Goal: Task Accomplishment & Management: Manage account settings

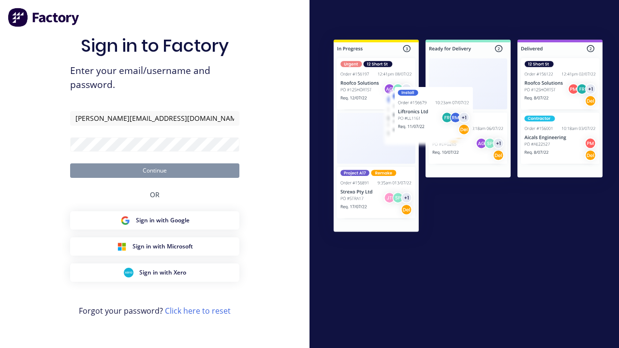
type input "[PERSON_NAME][EMAIL_ADDRESS][DOMAIN_NAME]"
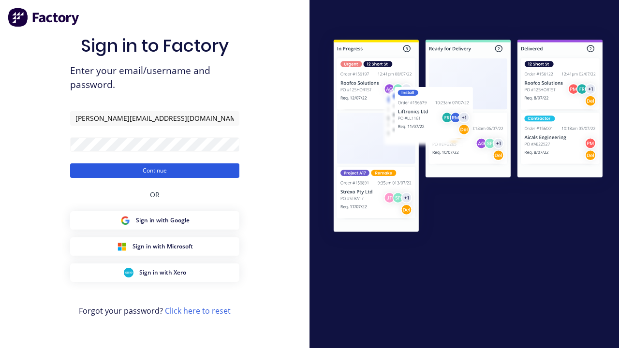
click at [155, 170] on button "Continue" at bounding box center [154, 170] width 169 height 15
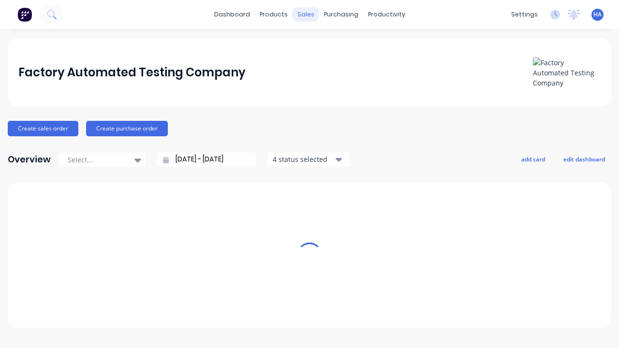
click at [306, 15] on div "sales" at bounding box center [306, 14] width 27 height 15
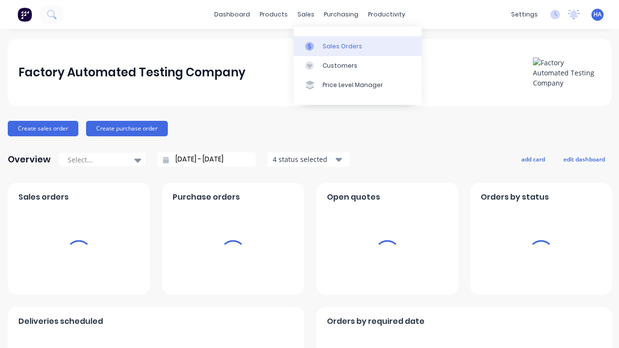
click at [357, 46] on div "Sales Orders" at bounding box center [343, 46] width 40 height 9
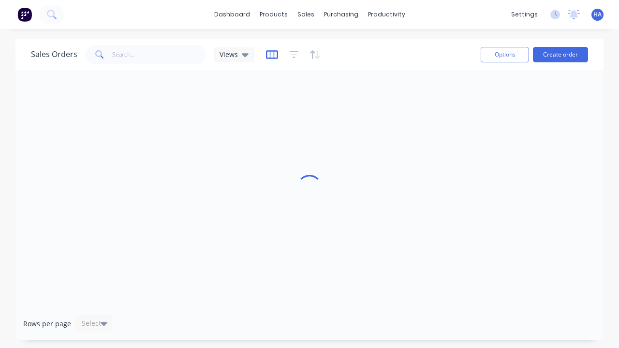
click at [270, 54] on icon "button" at bounding box center [272, 55] width 12 height 10
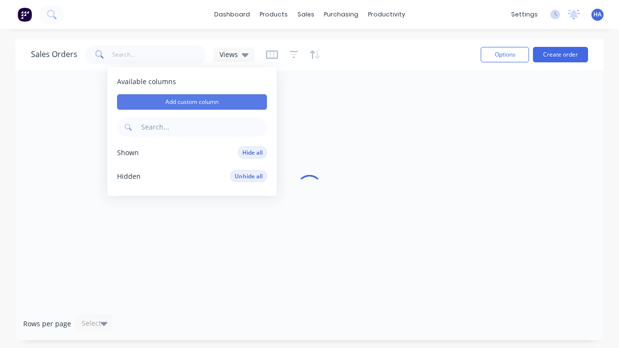
click at [192, 102] on button "Add custom column" at bounding box center [192, 101] width 150 height 15
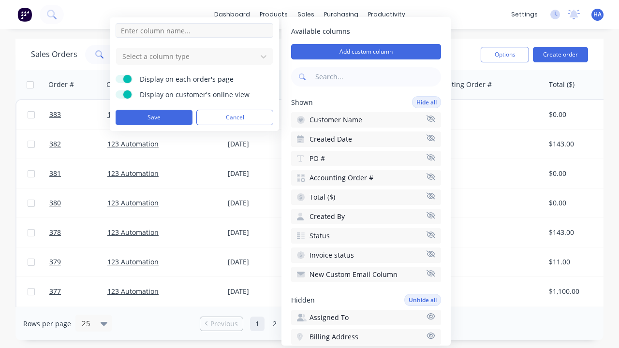
click at [194, 30] on input at bounding box center [195, 30] width 158 height 15
type input "New Custom Amount Column"
click at [187, 56] on div at bounding box center [186, 56] width 131 height 12
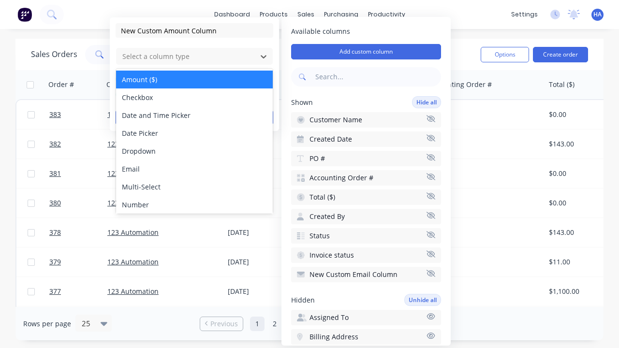
click at [194, 79] on div "Amount ($)" at bounding box center [194, 80] width 157 height 18
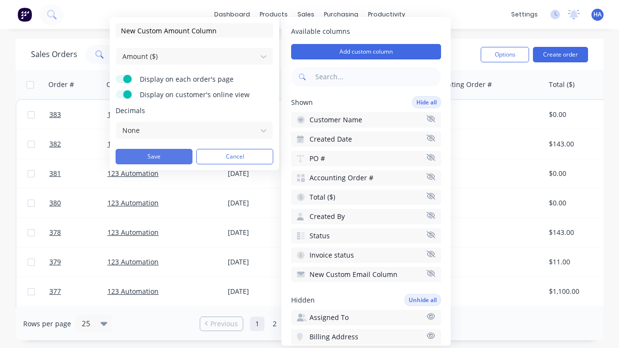
click at [154, 157] on button "Save" at bounding box center [154, 156] width 77 height 15
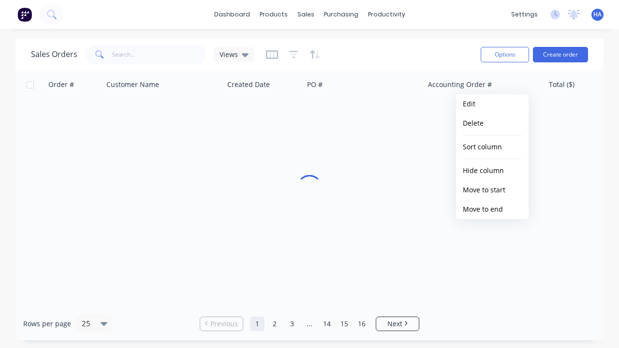
scroll to position [0, 612]
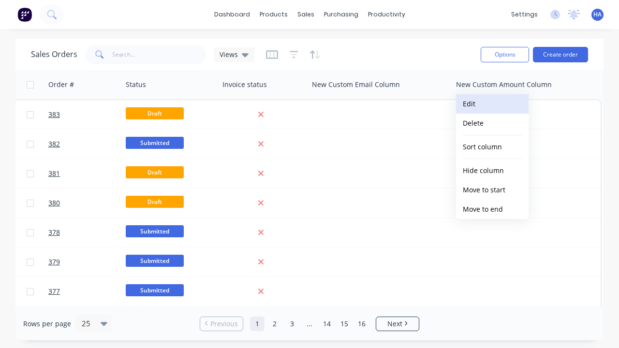
click at [492, 104] on button "Edit" at bounding box center [492, 103] width 73 height 19
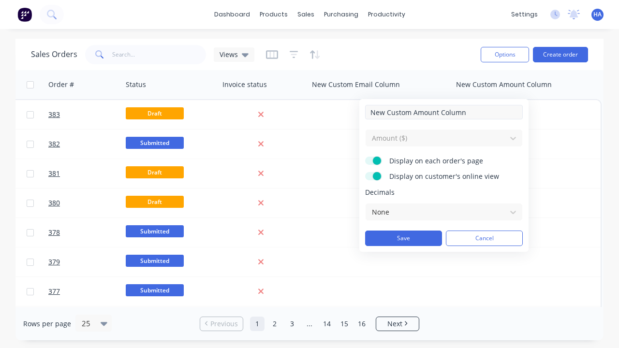
click at [444, 112] on input "New Custom Amount Column" at bounding box center [444, 112] width 158 height 15
type input "New Custom Amount Column - Updated"
click at [403, 238] on button "Save" at bounding box center [403, 238] width 77 height 15
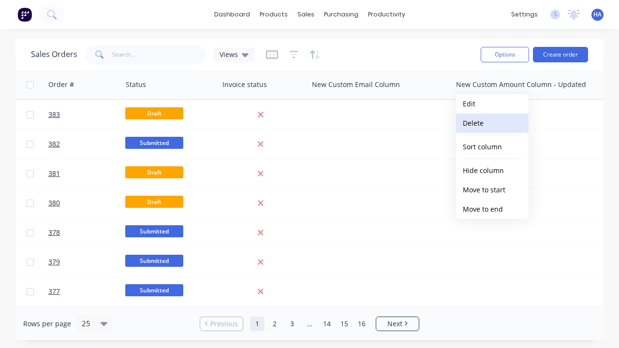
click at [492, 123] on button "Delete" at bounding box center [492, 123] width 73 height 19
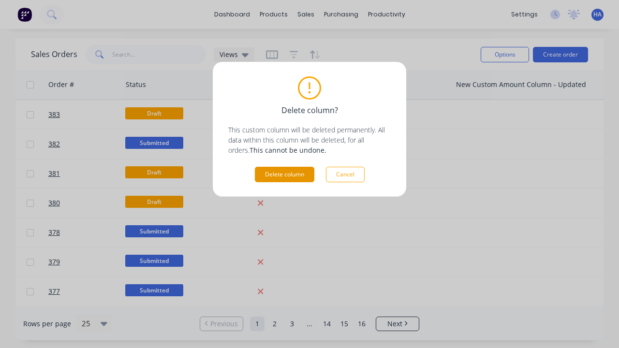
click at [284, 175] on button "Delete column" at bounding box center [284, 174] width 59 height 15
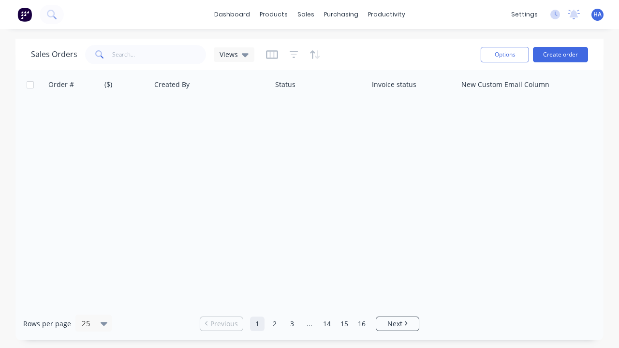
scroll to position [0, 462]
